Goal: Task Accomplishment & Management: Use online tool/utility

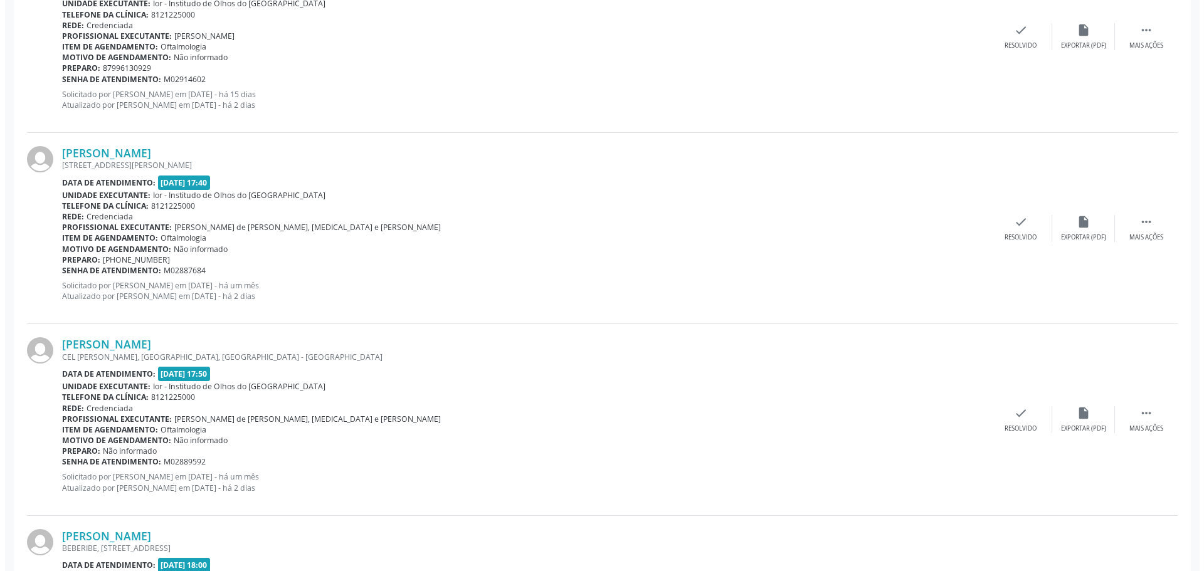
scroll to position [627, 0]
drag, startPoint x: 153, startPoint y: 154, endPoint x: 58, endPoint y: 151, distance: 95.3
click at [58, 150] on div "[PERSON_NAME]" at bounding box center [520, 152] width 927 height 14
copy link "[PERSON_NAME]"
click at [1011, 228] on div "check Resolvido" at bounding box center [1015, 227] width 63 height 27
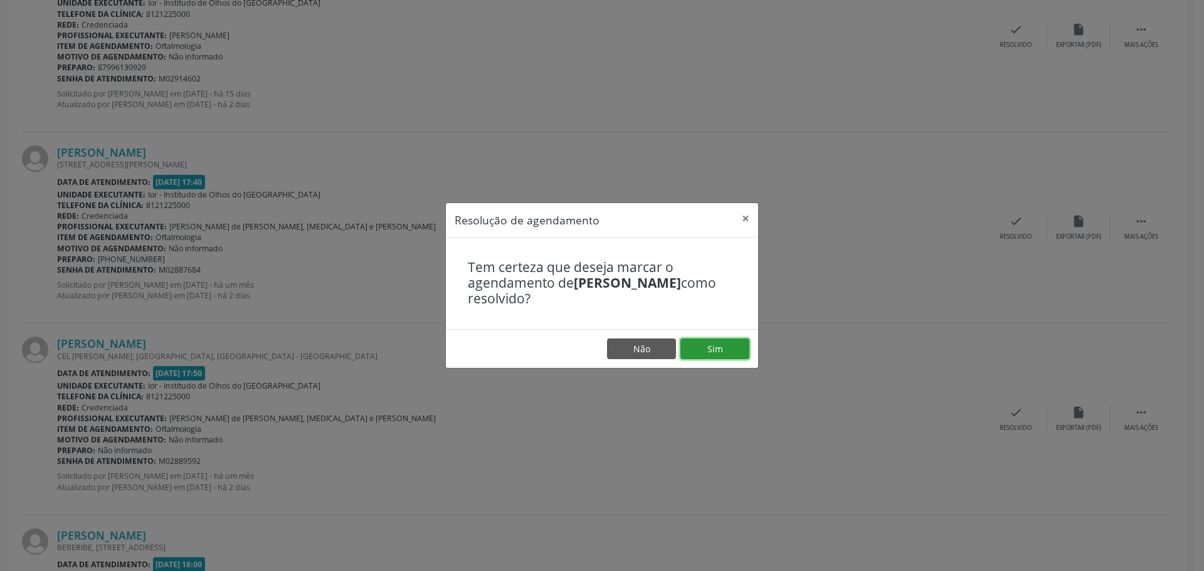
click at [704, 350] on button "Sim" at bounding box center [714, 349] width 69 height 21
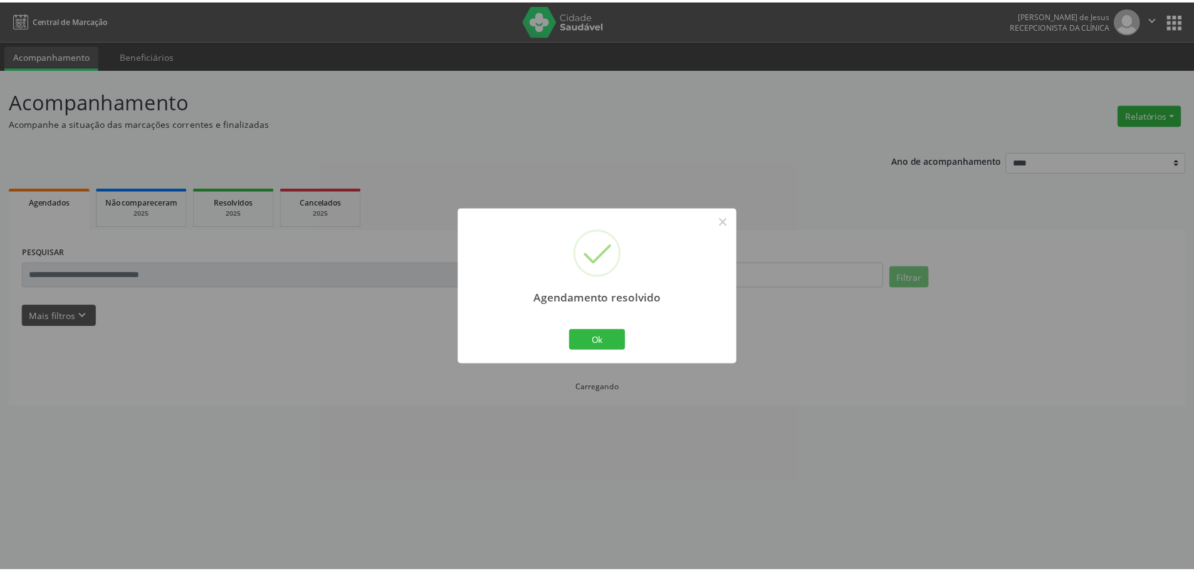
scroll to position [0, 0]
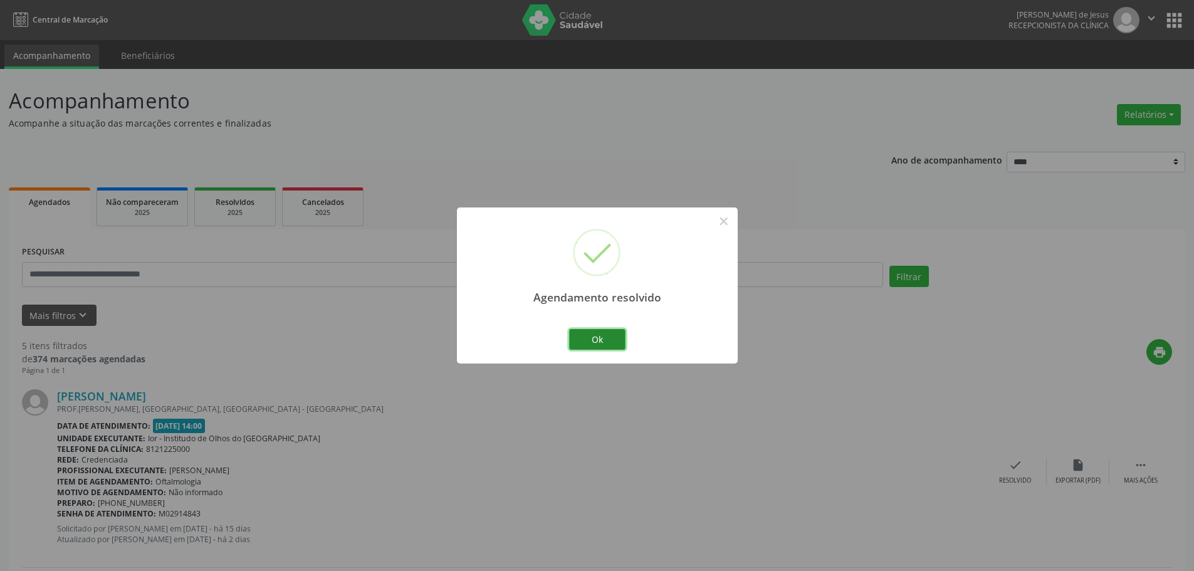
click at [588, 337] on button "Ok" at bounding box center [597, 339] width 56 height 21
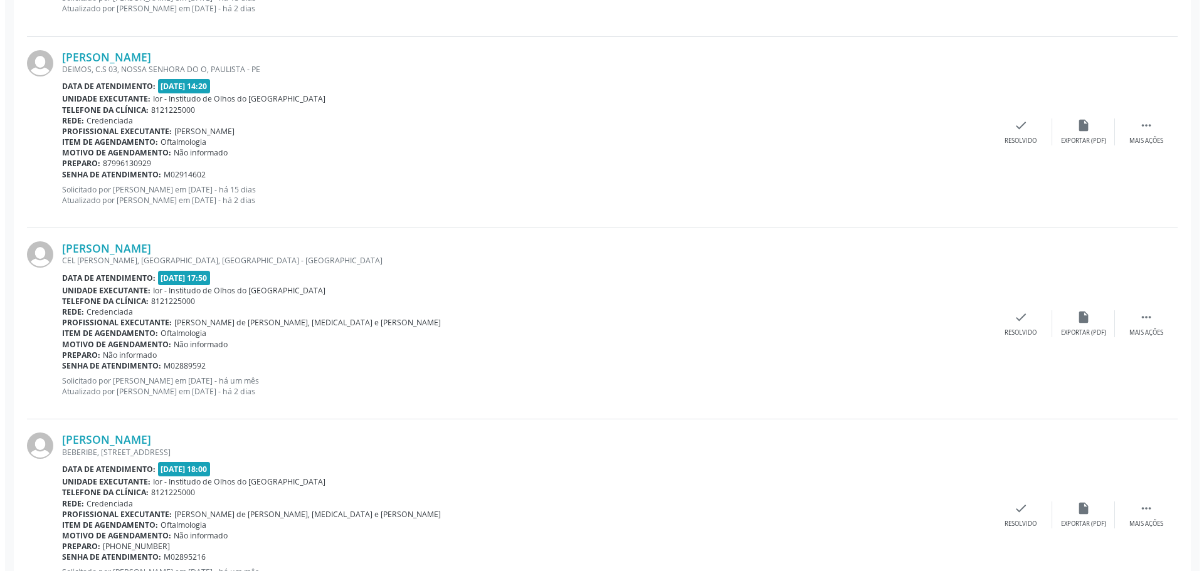
scroll to position [564, 0]
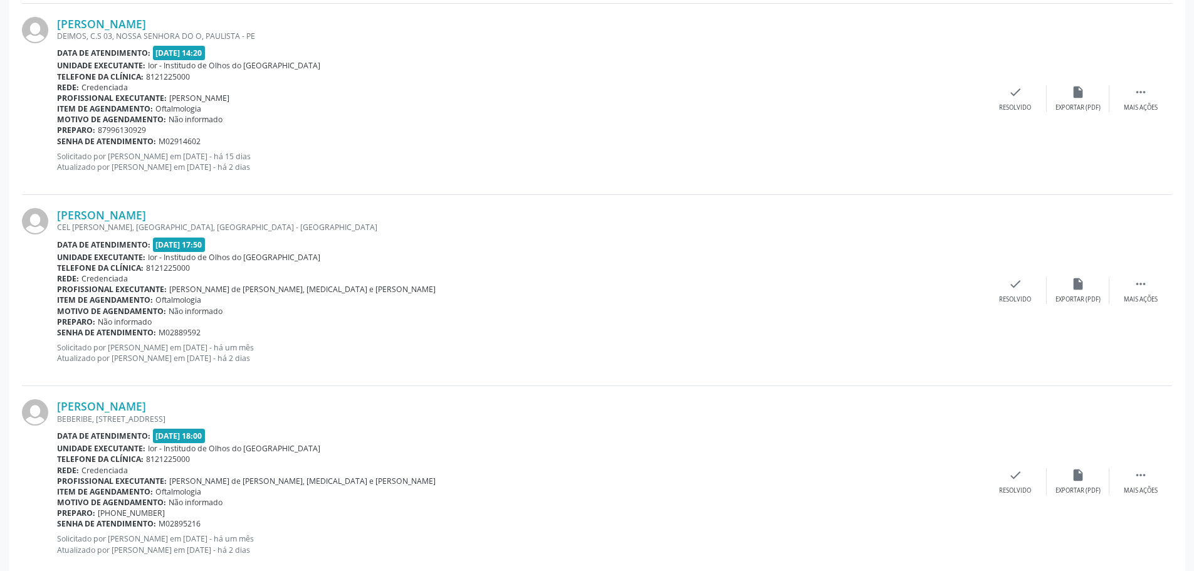
drag, startPoint x: 194, startPoint y: 217, endPoint x: 60, endPoint y: 203, distance: 134.9
click at [60, 203] on div "[PERSON_NAME] CEL [PERSON_NAME], [GEOGRAPHIC_DATA], [GEOGRAPHIC_DATA] - [GEOGRA…" at bounding box center [597, 290] width 1151 height 191
copy link "[PERSON_NAME]"
click at [1026, 274] on div "[PERSON_NAME] CEL [PERSON_NAME], [GEOGRAPHIC_DATA], [GEOGRAPHIC_DATA] - [GEOGRA…" at bounding box center [597, 290] width 1151 height 191
click at [1014, 288] on icon "check" at bounding box center [1016, 284] width 14 height 14
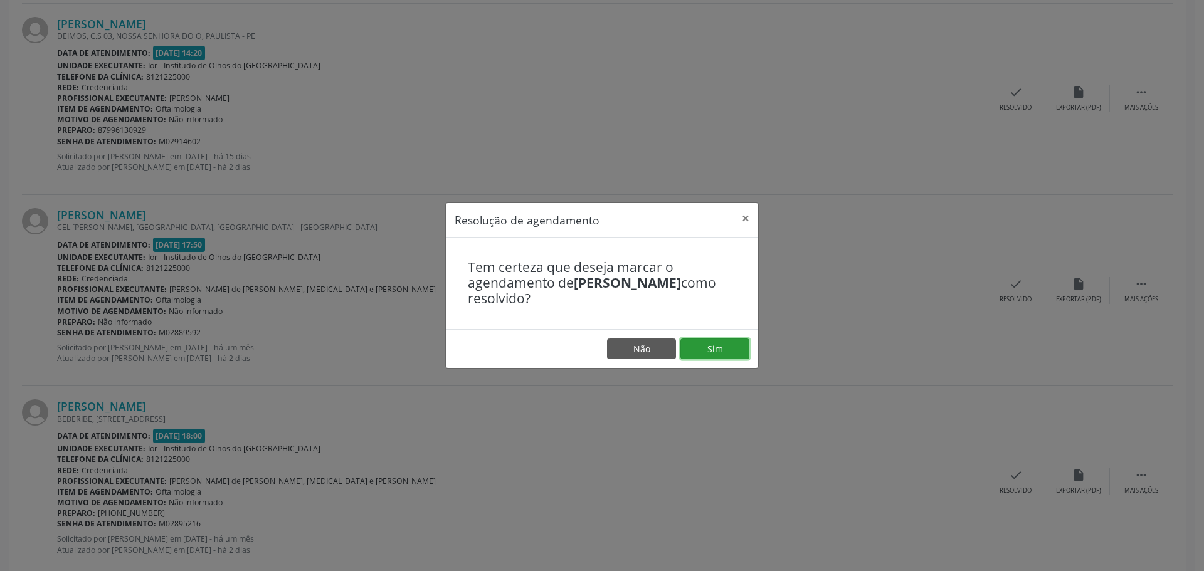
click at [717, 354] on button "Sim" at bounding box center [714, 349] width 69 height 21
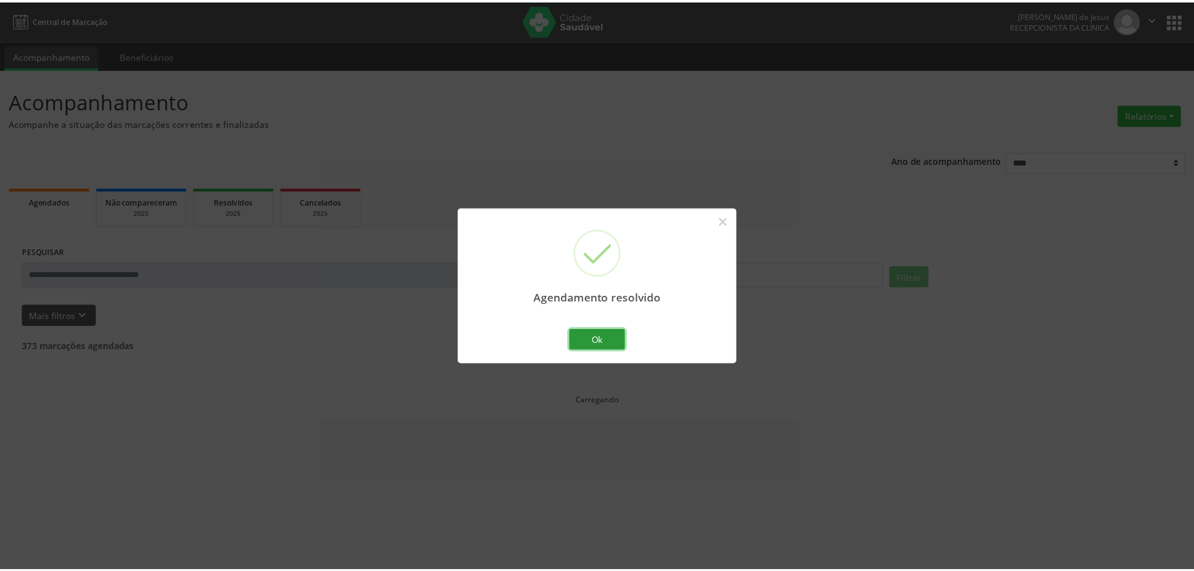
scroll to position [0, 0]
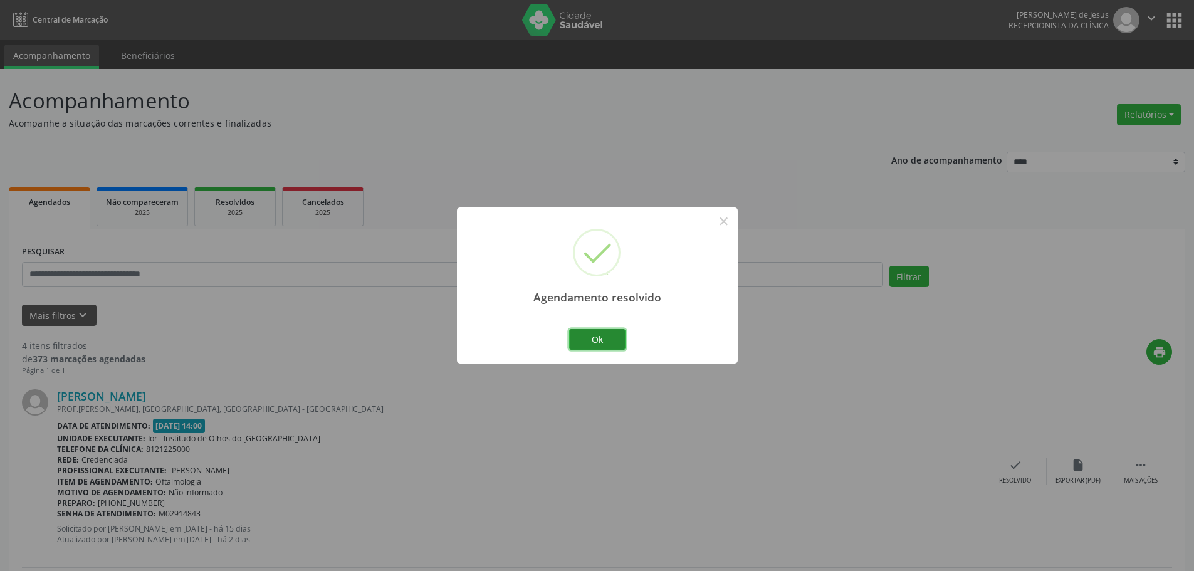
click at [586, 332] on button "Ok" at bounding box center [597, 339] width 56 height 21
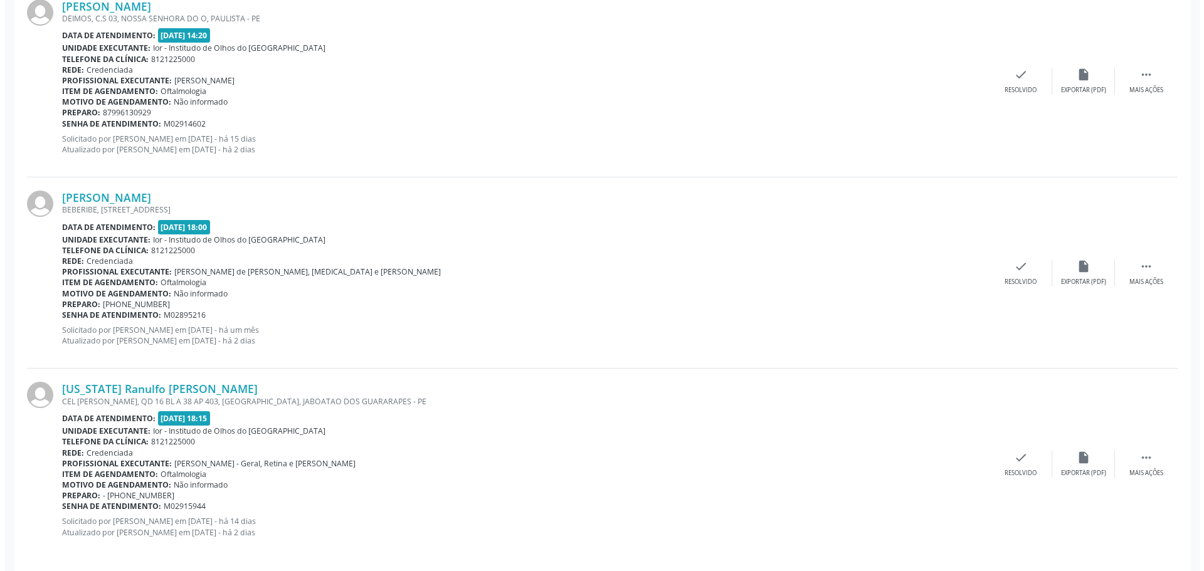
scroll to position [593, 0]
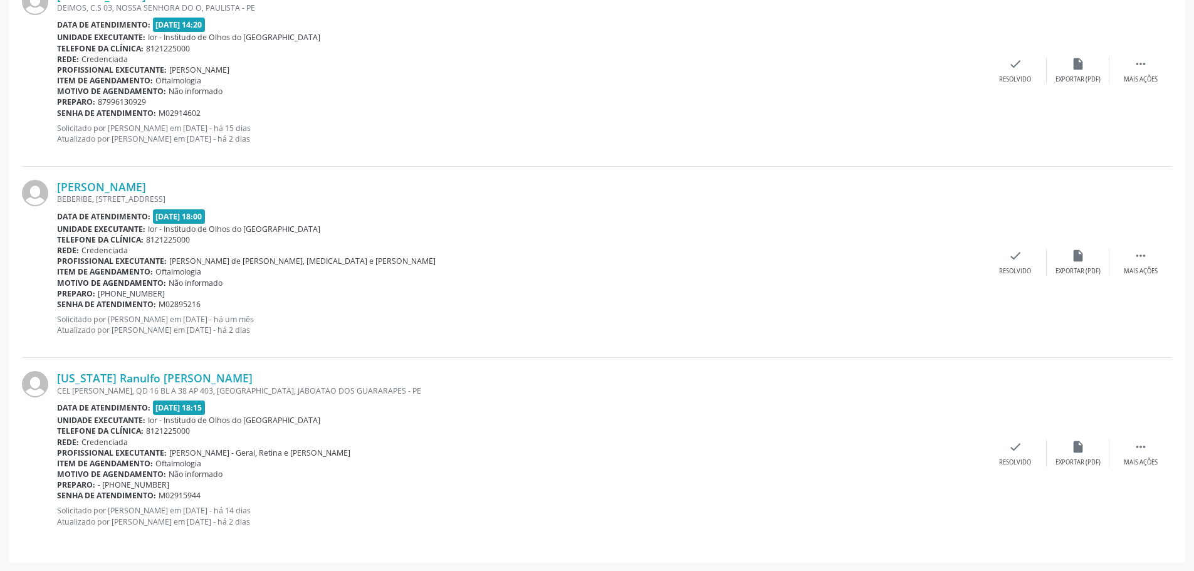
drag, startPoint x: 222, startPoint y: 184, endPoint x: 55, endPoint y: 182, distance: 167.4
click at [53, 191] on div "[PERSON_NAME] [STREET_ADDRESS] Data de atendimento: [DATE] 18:00 Unidade execut…" at bounding box center [597, 262] width 1151 height 191
copy div "[PERSON_NAME]"
click at [1010, 261] on icon "check" at bounding box center [1016, 256] width 14 height 14
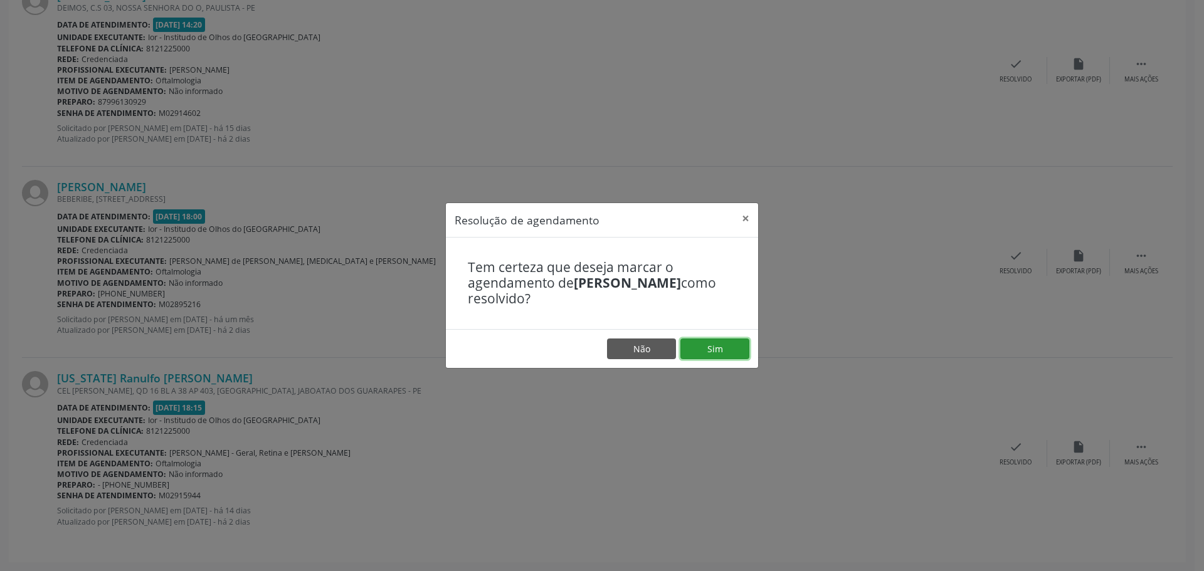
click at [723, 353] on button "Sim" at bounding box center [714, 349] width 69 height 21
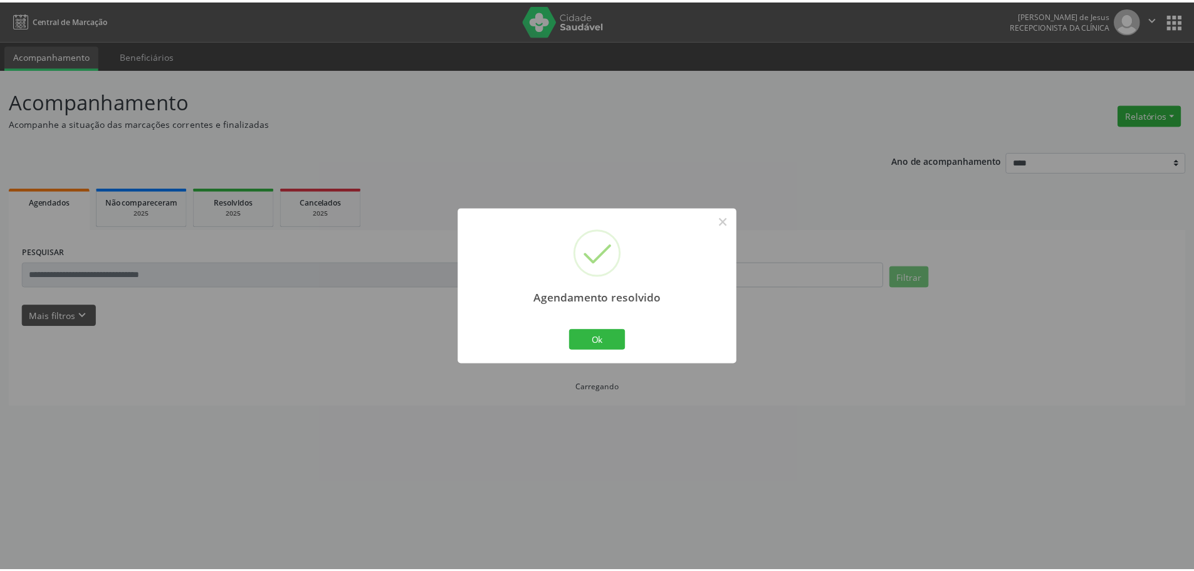
scroll to position [0, 0]
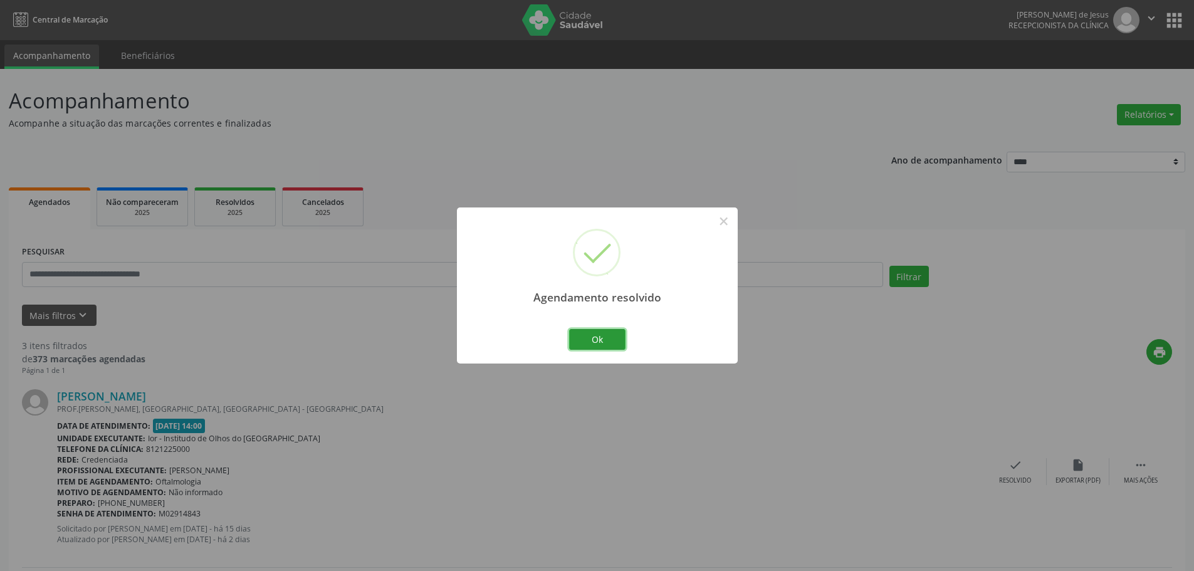
drag, startPoint x: 587, startPoint y: 335, endPoint x: 562, endPoint y: 342, distance: 26.0
click at [587, 335] on button "Ok" at bounding box center [597, 339] width 56 height 21
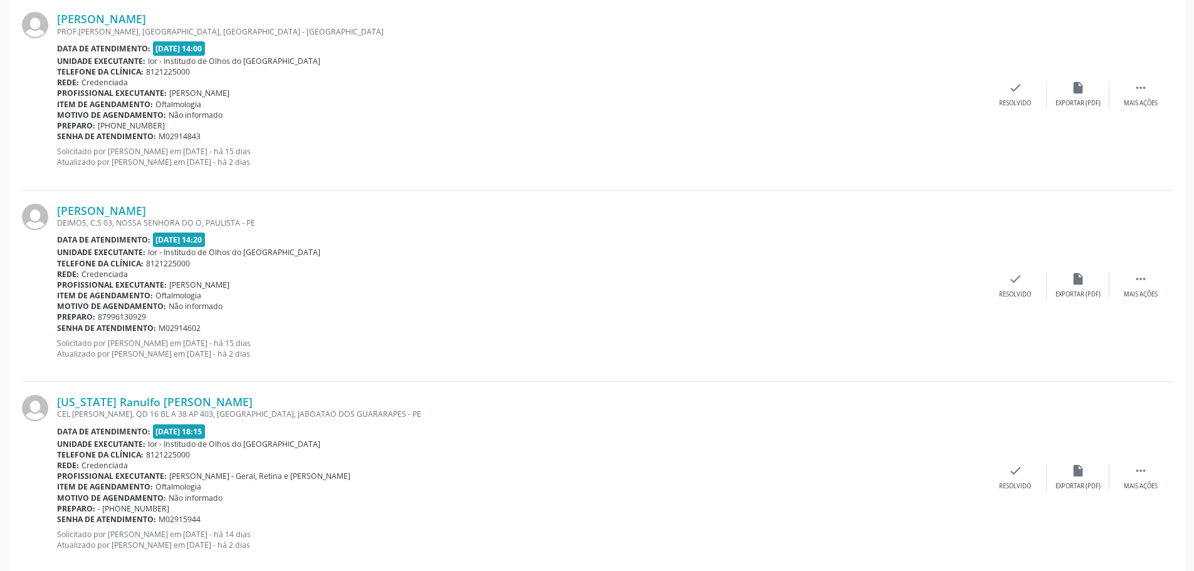
scroll to position [401, 0]
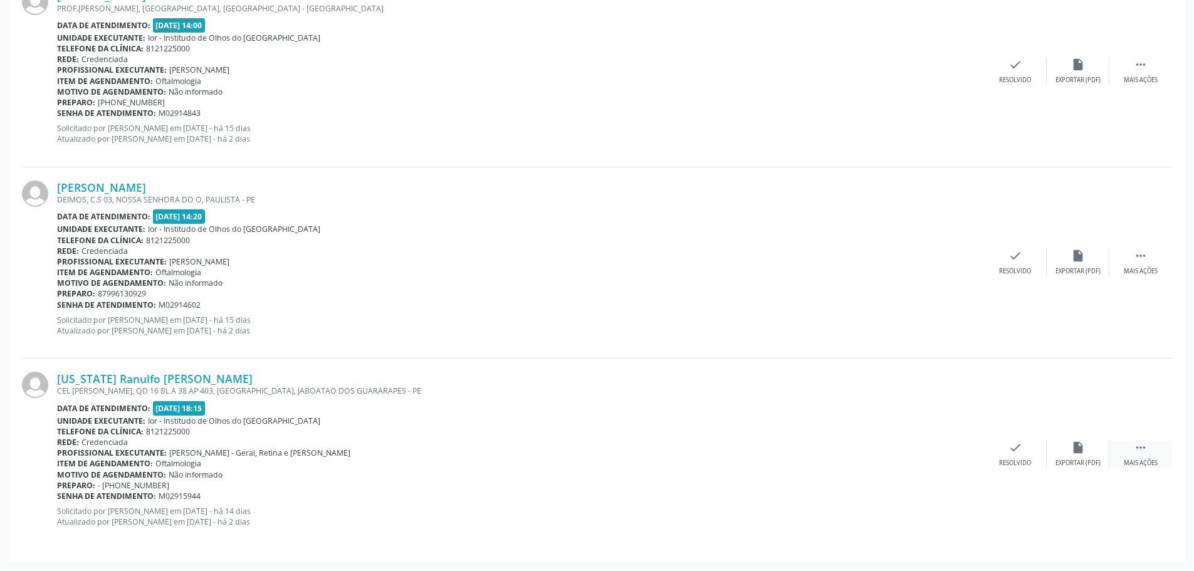
click at [1128, 450] on div " Mais ações" at bounding box center [1141, 454] width 63 height 27
click at [1072, 450] on icon "alarm_off" at bounding box center [1079, 448] width 14 height 14
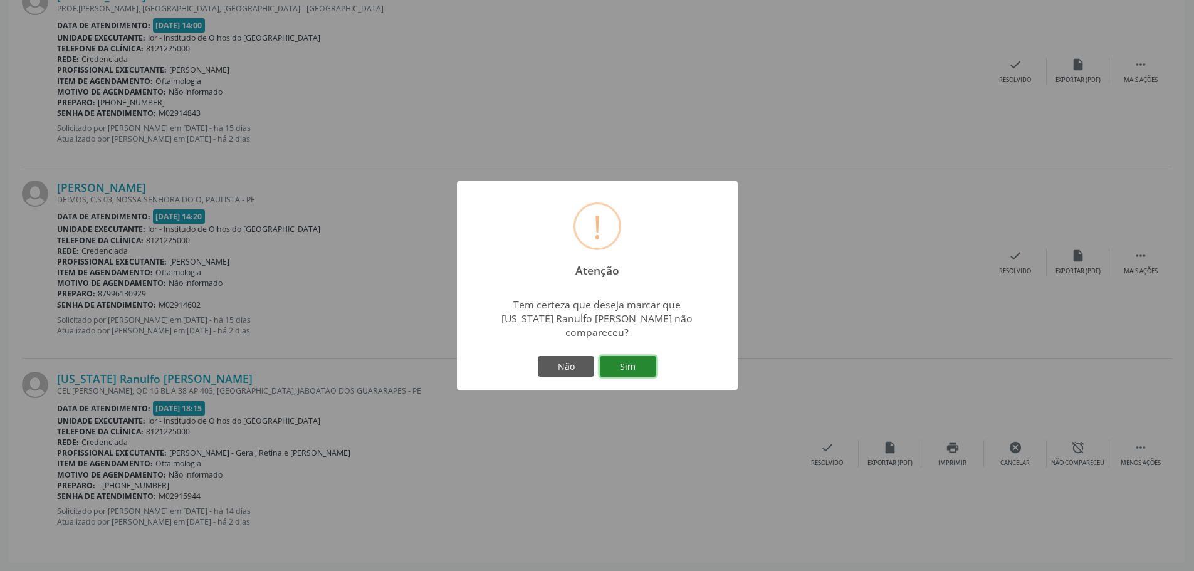
click at [613, 367] on button "Sim" at bounding box center [628, 366] width 56 height 21
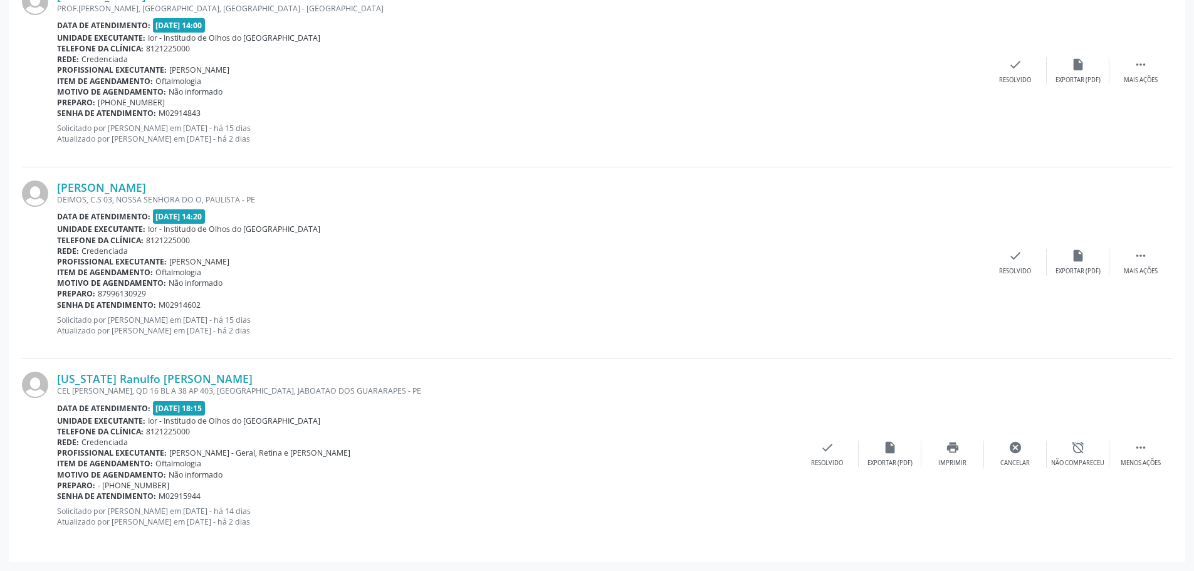
scroll to position [0, 0]
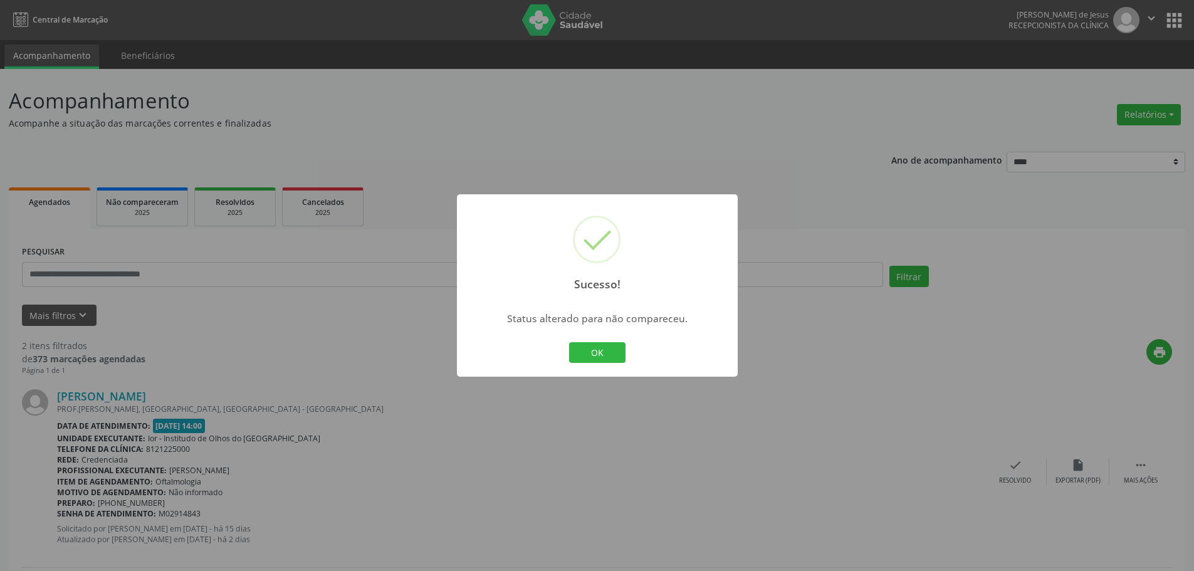
drag, startPoint x: 593, startPoint y: 361, endPoint x: 596, endPoint y: 354, distance: 7.3
click at [592, 360] on button "OK" at bounding box center [597, 352] width 56 height 21
